Goal: Navigation & Orientation: Find specific page/section

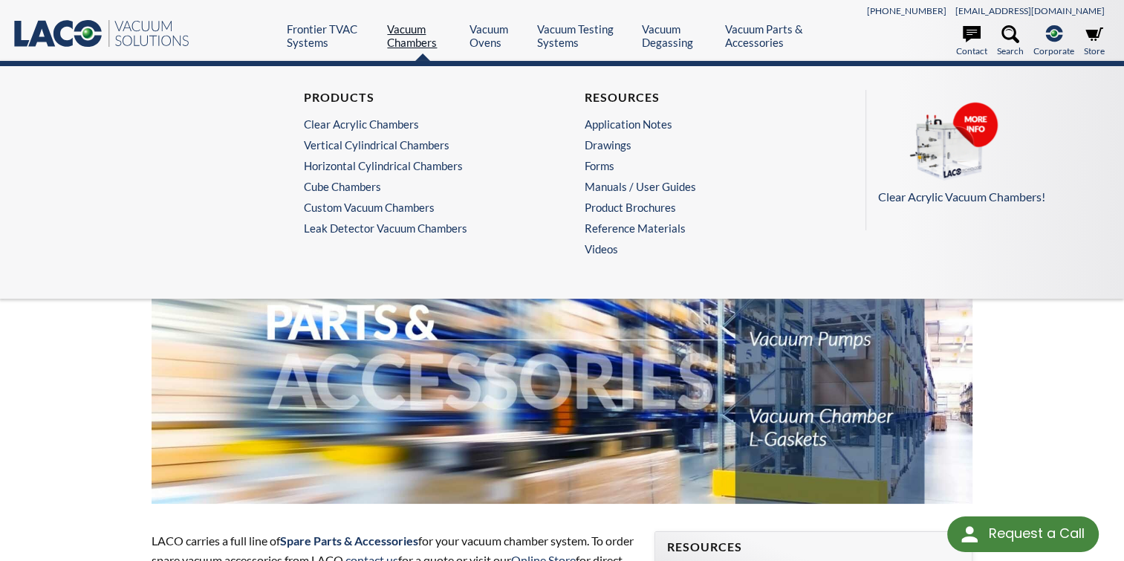
click at [417, 36] on link "Vacuum Chambers" at bounding box center [422, 35] width 71 height 27
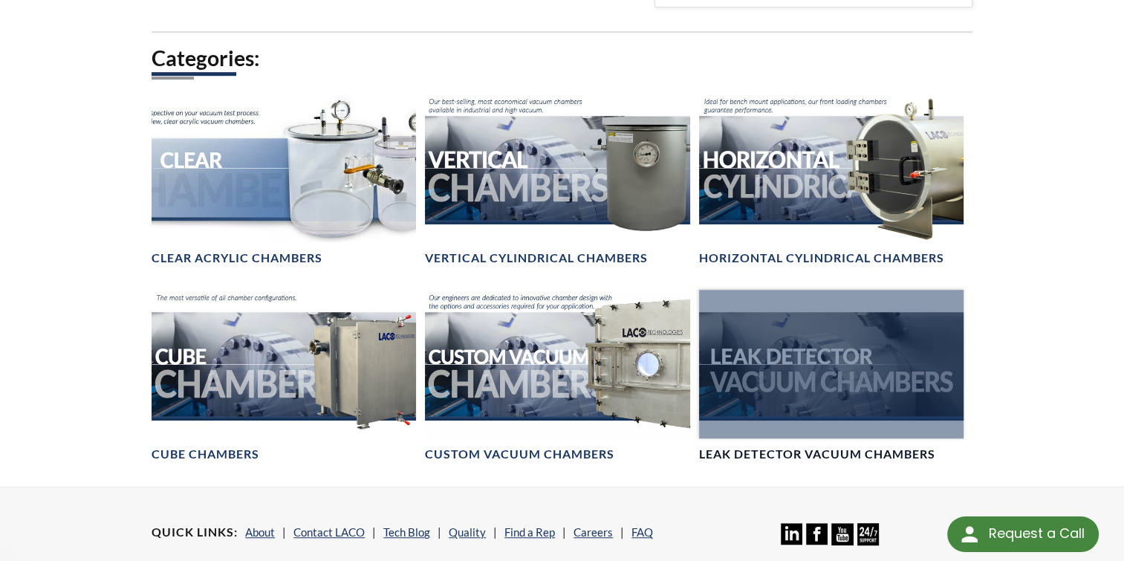
scroll to position [838, 0]
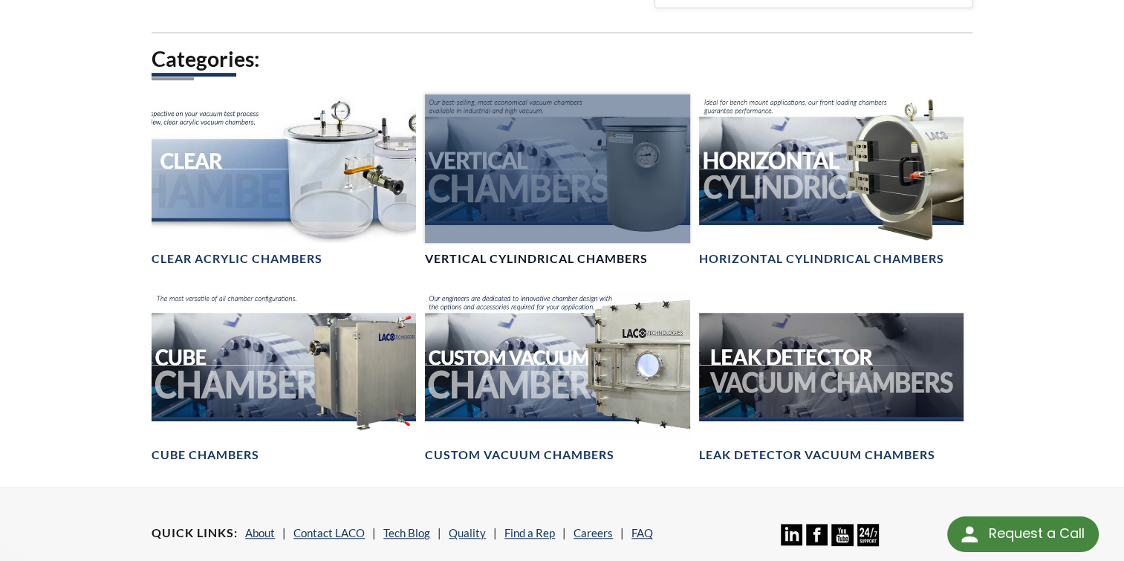
click at [511, 224] on div at bounding box center [557, 168] width 265 height 149
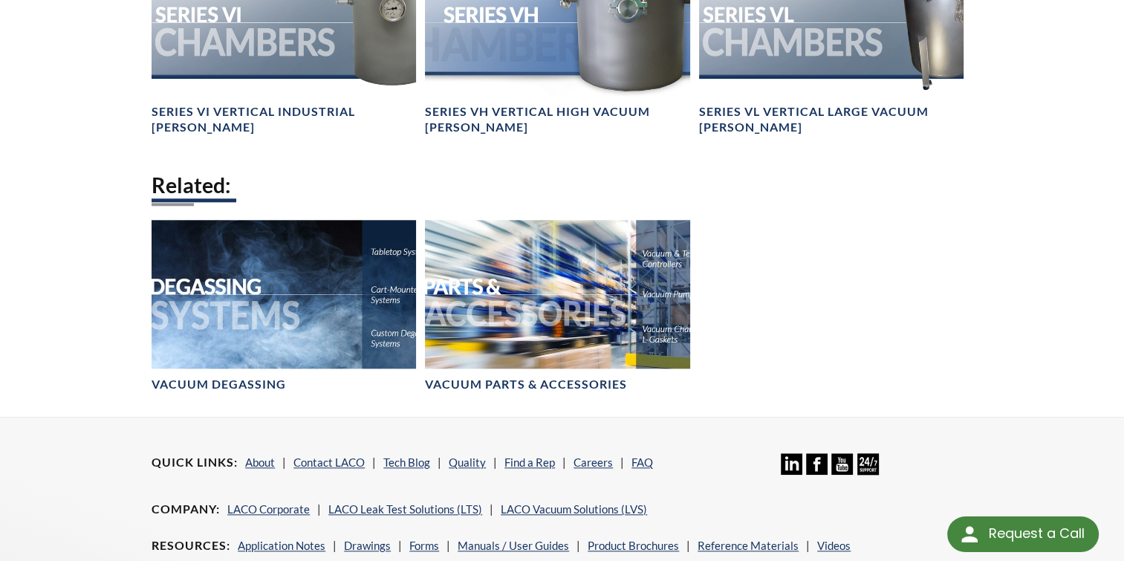
scroll to position [1442, 0]
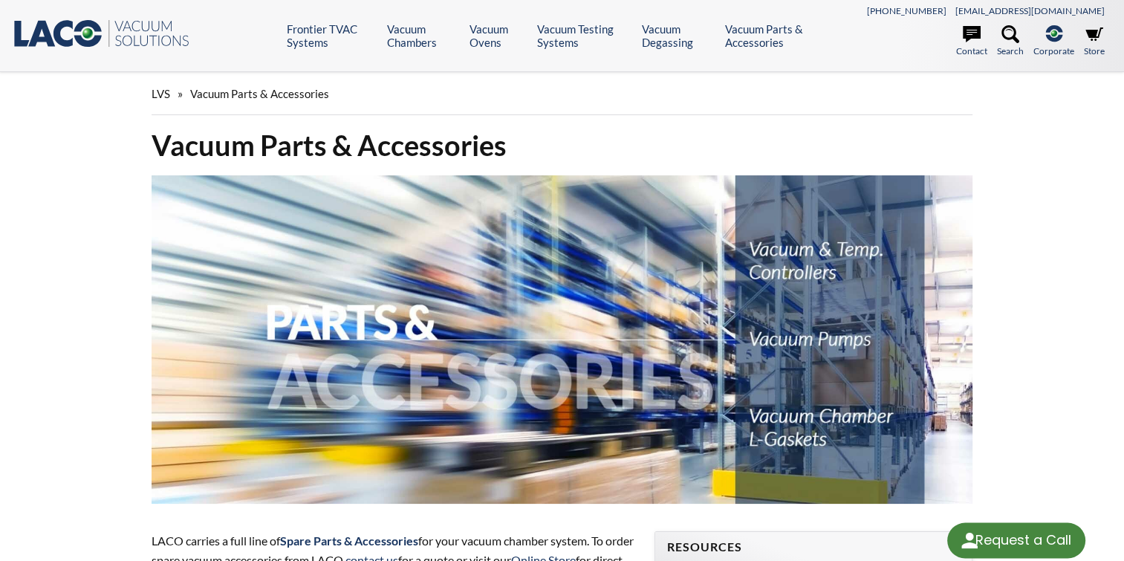
select select "Language Translate Widget"
click at [415, 51] on header ".st0{fill:#193661;} .st1{fill:url(#SVGID_1_);} .st2{enable-background:new ;} .s…" at bounding box center [562, 36] width 1124 height 72
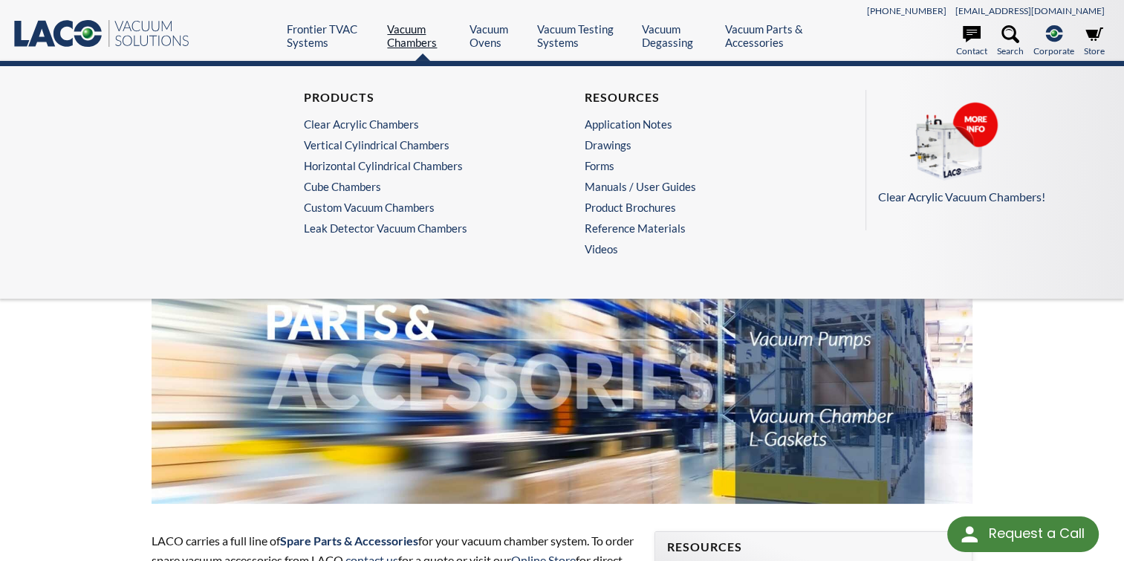
click at [414, 43] on link "Vacuum Chambers" at bounding box center [422, 35] width 71 height 27
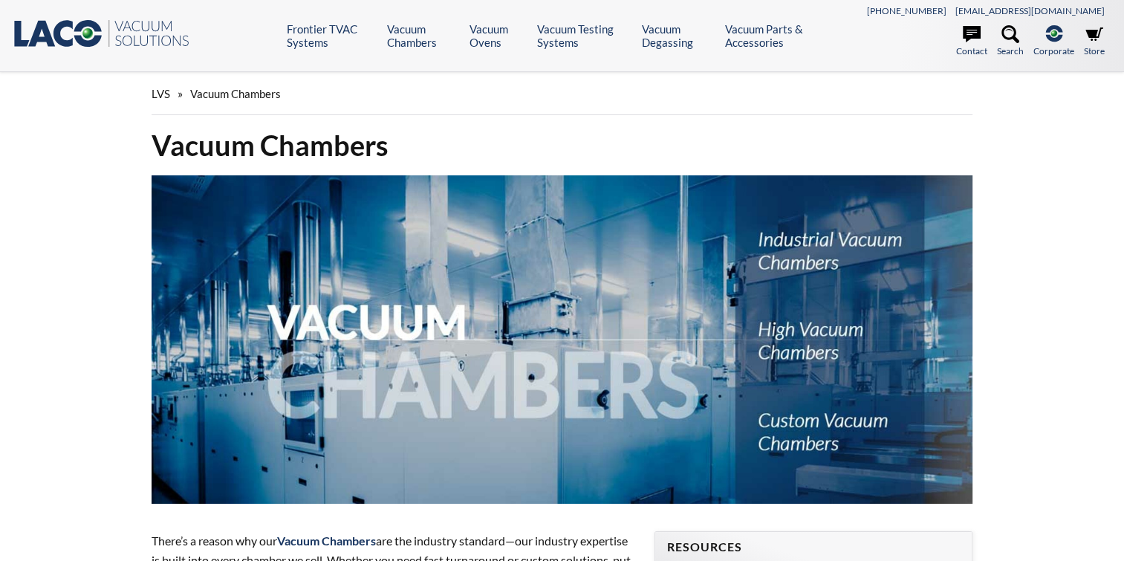
select select "Language Translate Widget"
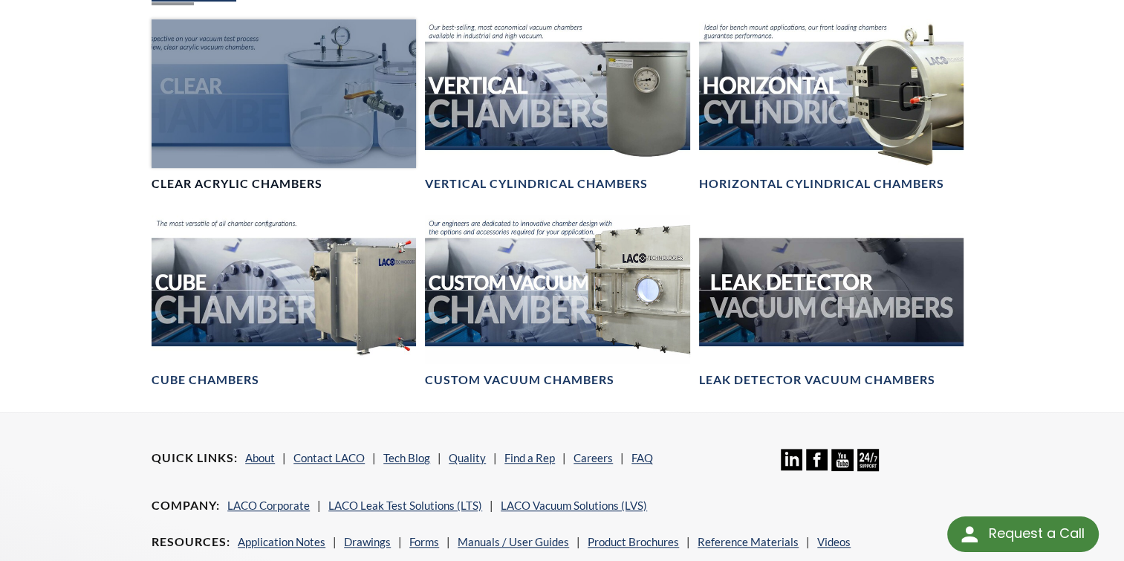
scroll to position [919, 0]
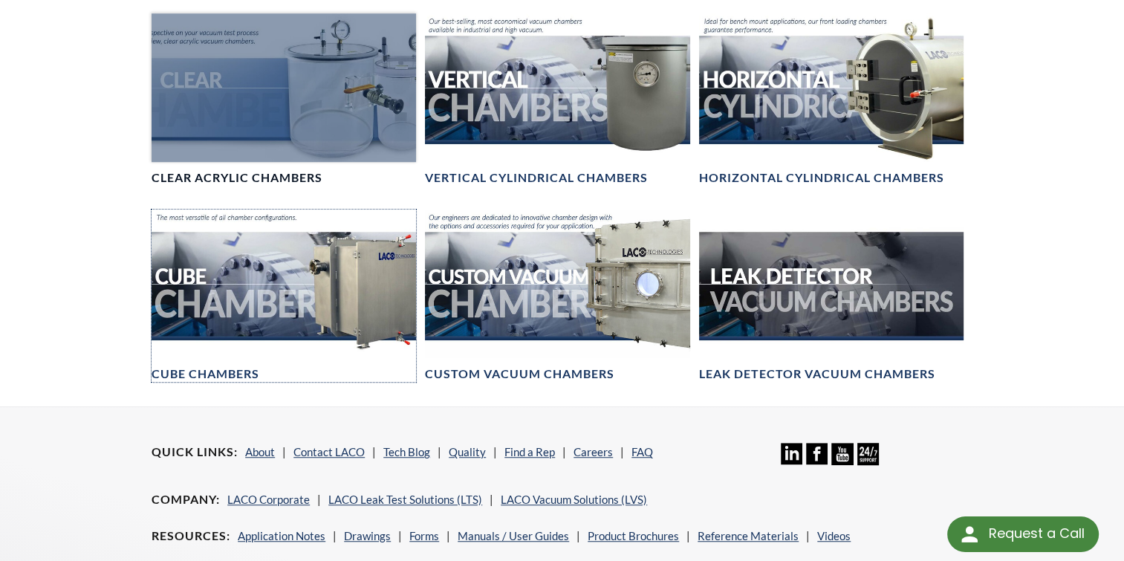
click at [393, 270] on div at bounding box center [284, 284] width 265 height 149
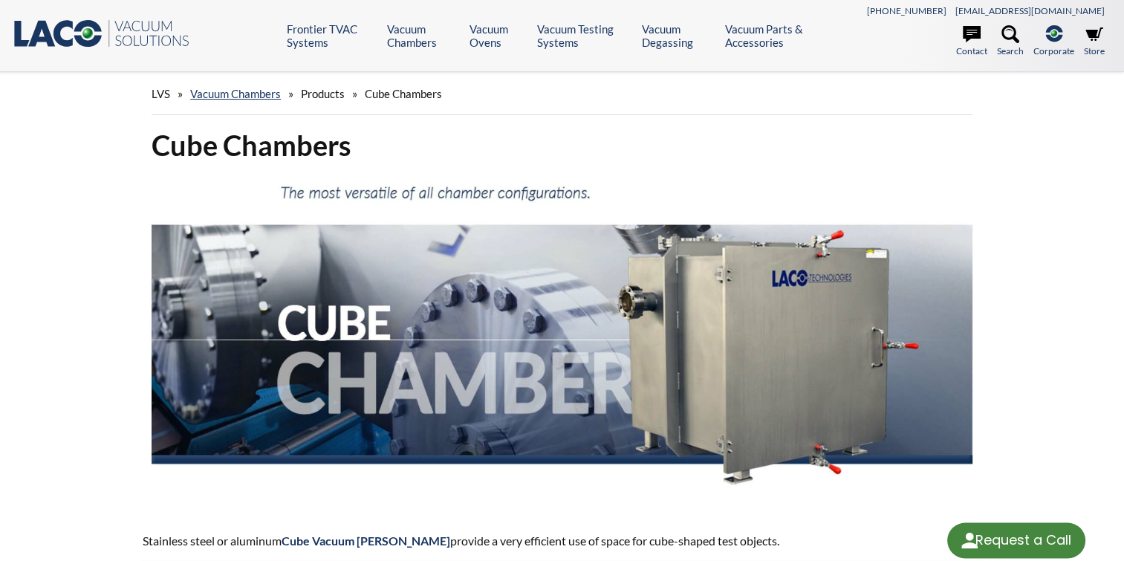
select select "Language Translate Widget"
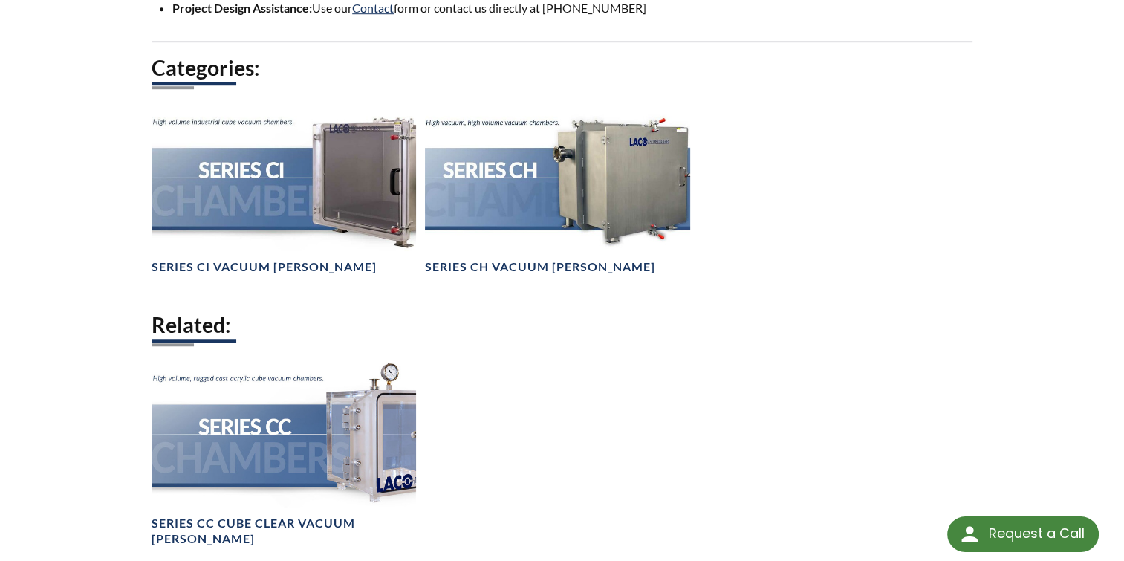
scroll to position [1081, 0]
